Goal: Information Seeking & Learning: Learn about a topic

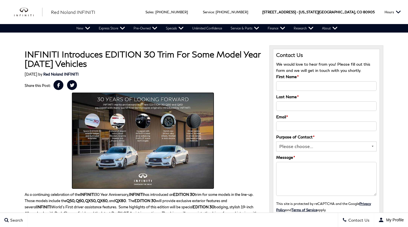
click at [112, 129] on img at bounding box center [143, 141] width 142 height 96
